Goal: Task Accomplishment & Management: Manage account settings

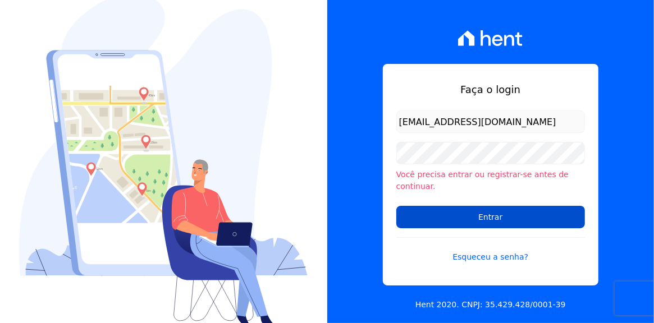
click at [481, 212] on input "Entrar" at bounding box center [490, 217] width 189 height 22
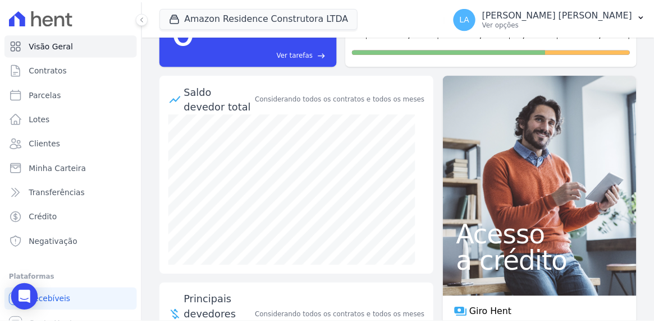
scroll to position [5, 0]
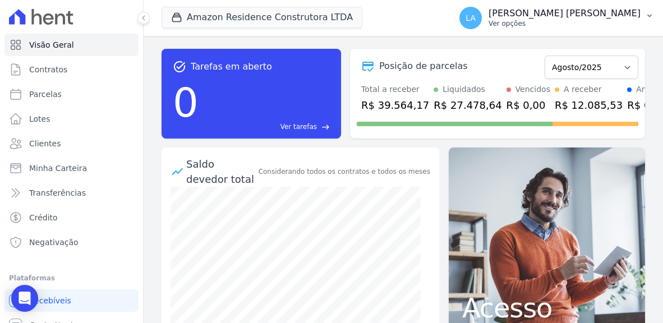
click at [648, 14] on icon "button" at bounding box center [649, 15] width 9 height 9
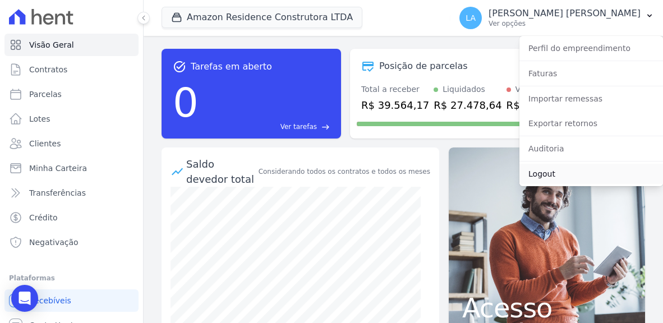
click at [547, 176] on link "Logout" at bounding box center [592, 174] width 144 height 20
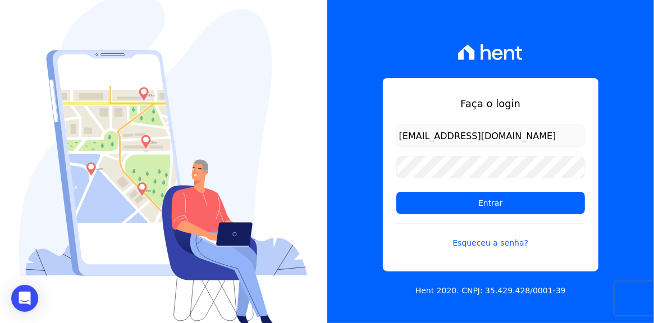
type input "[EMAIL_ADDRESS][DOMAIN_NAME]"
